Goal: Task Accomplishment & Management: Complete application form

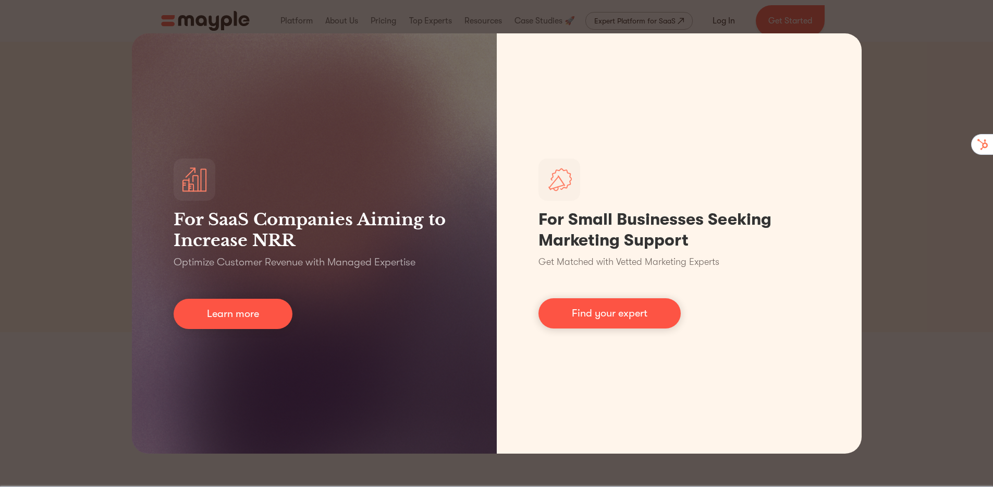
click at [881, 166] on div "For SaaS Companies Aiming to Increase NRR Optimize Customer Revenue with Manage…" at bounding box center [496, 243] width 993 height 487
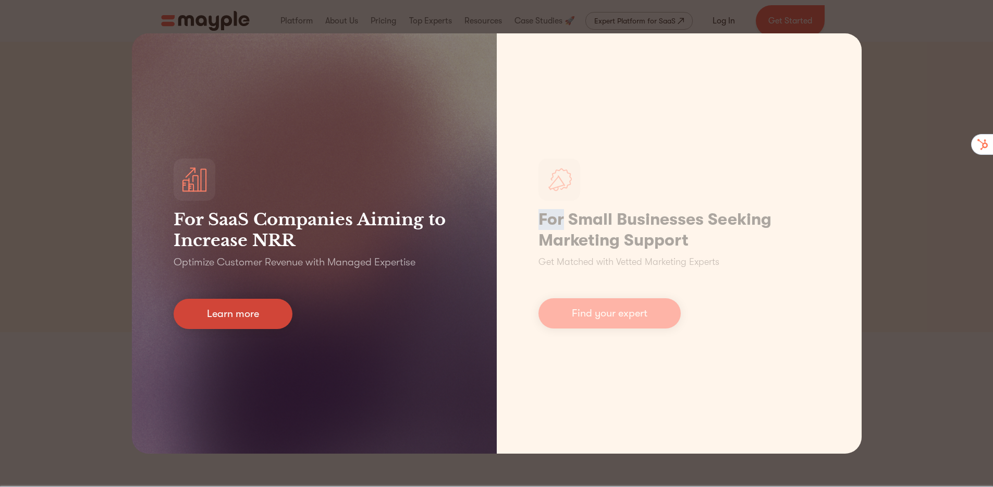
click at [286, 318] on link "Learn more" at bounding box center [233, 314] width 119 height 30
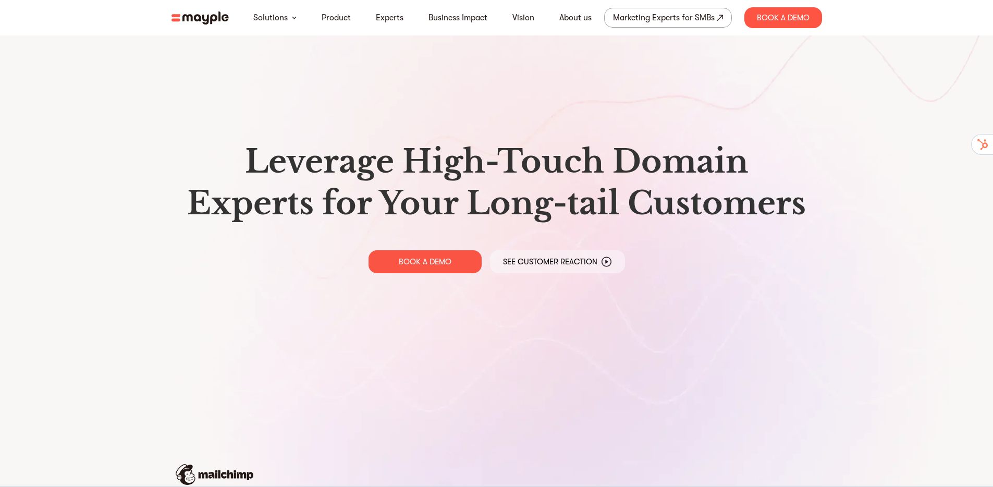
click at [178, 20] on img at bounding box center [200, 17] width 57 height 13
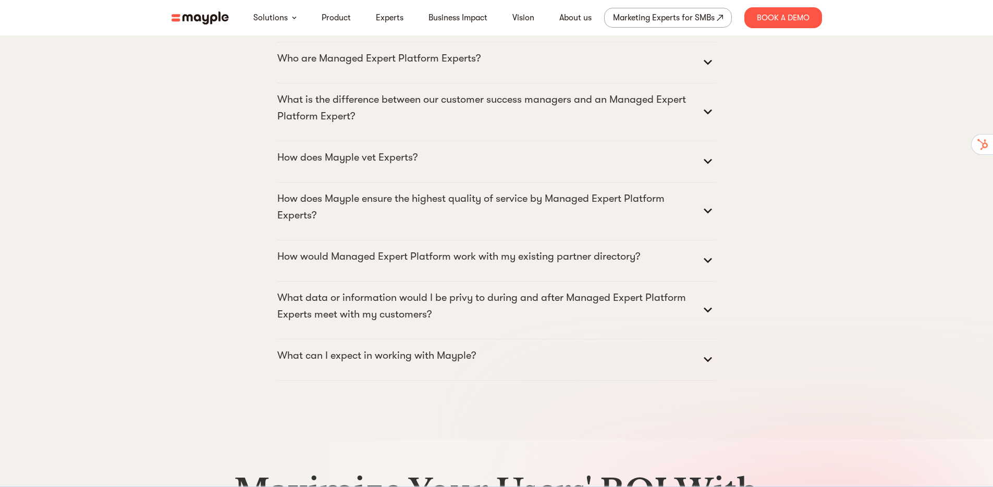
scroll to position [5355, 0]
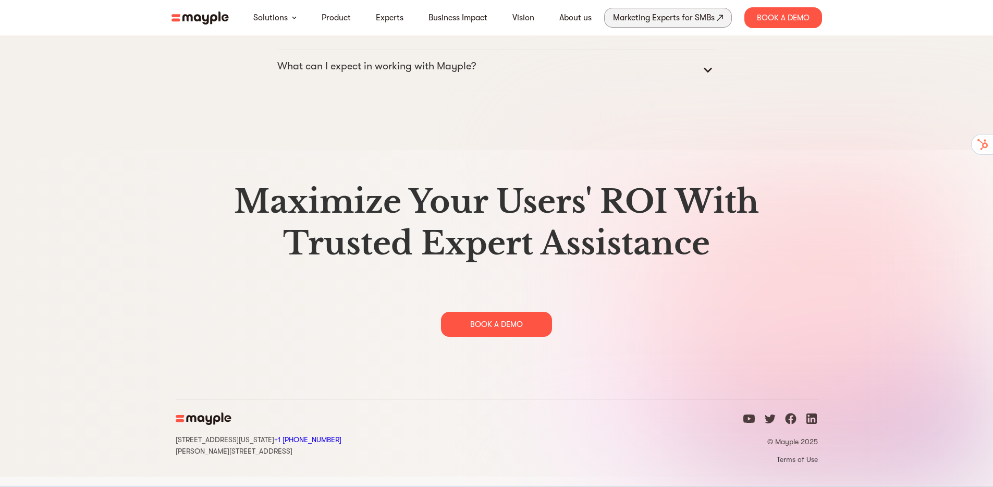
click at [710, 20] on div "Marketing Experts for SMBs" at bounding box center [664, 17] width 102 height 15
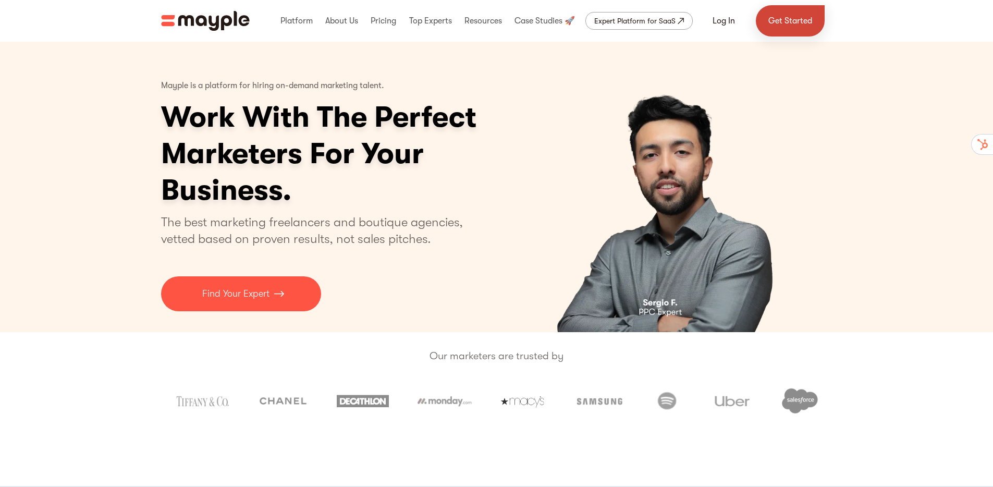
click at [774, 28] on link "Get Started" at bounding box center [790, 20] width 69 height 31
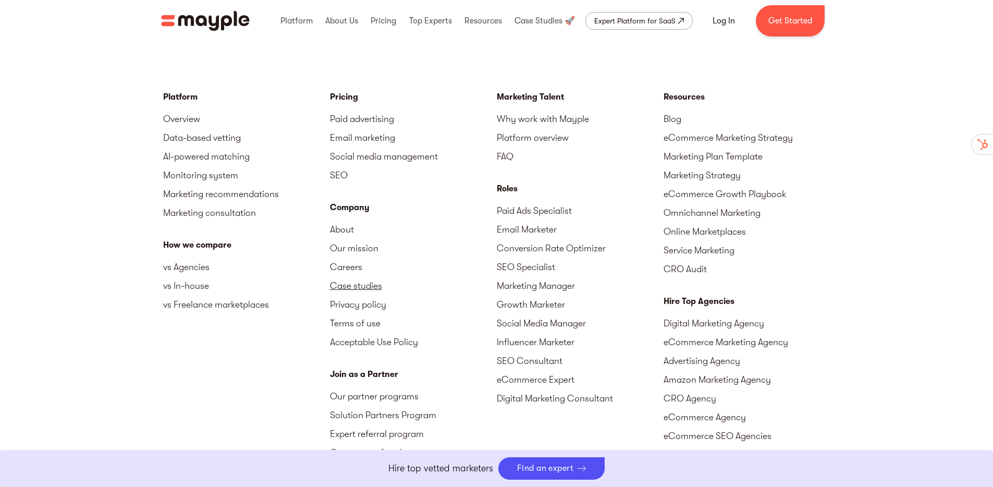
scroll to position [4556, 0]
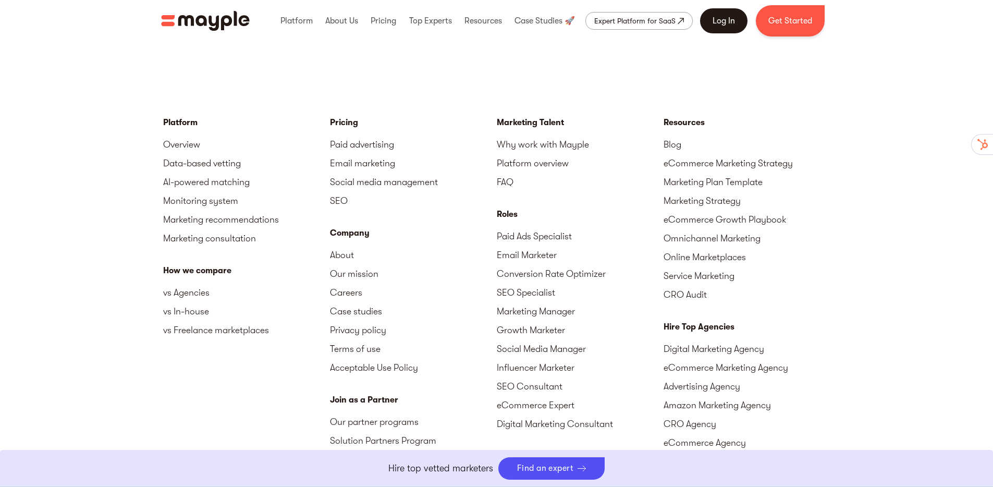
click at [719, 19] on link "Log In" at bounding box center [723, 20] width 47 height 25
